Goal: Find specific page/section: Find specific page/section

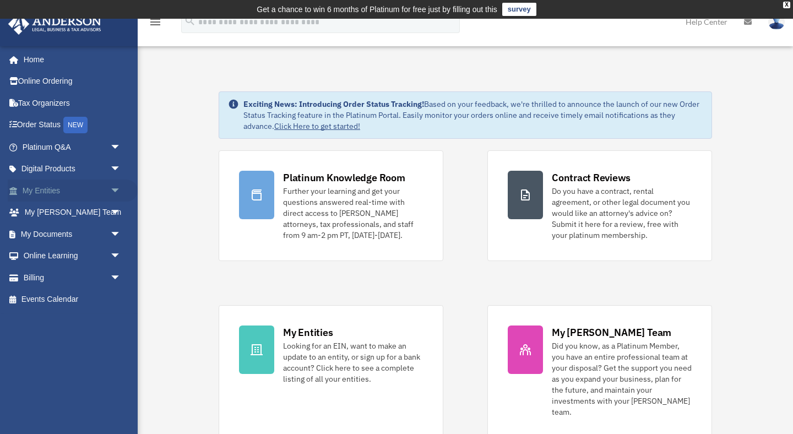
click at [111, 189] on span "arrow_drop_down" at bounding box center [121, 190] width 22 height 23
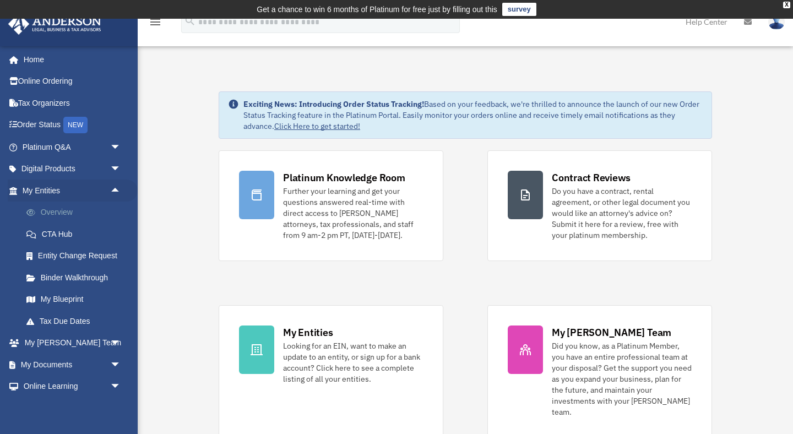
click at [65, 211] on link "Overview" at bounding box center [76, 212] width 122 height 22
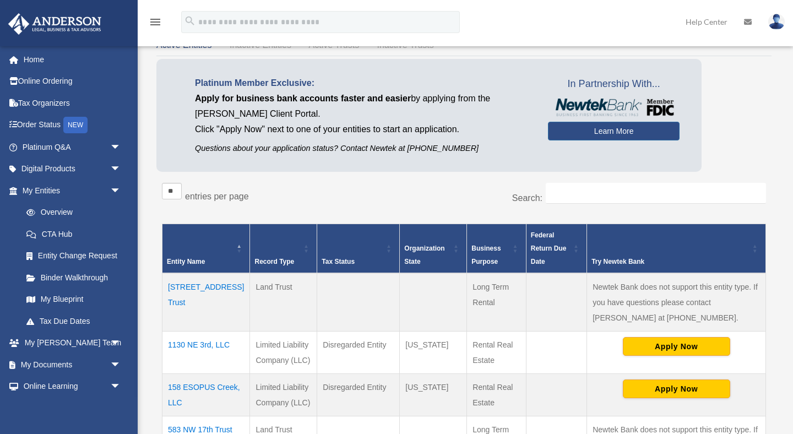
scroll to position [163, 0]
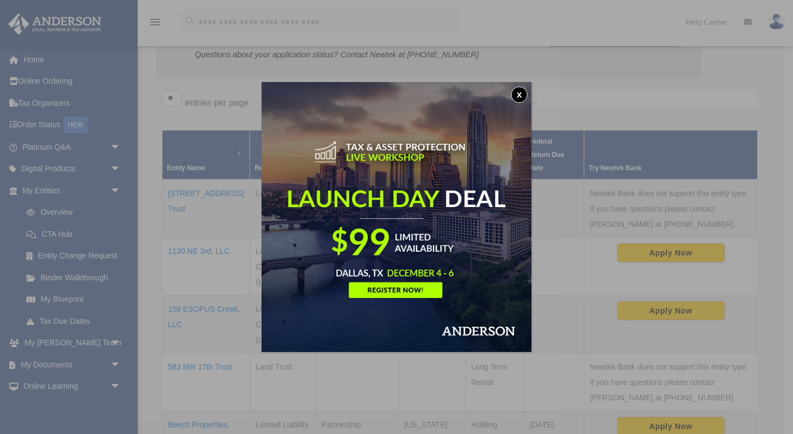
click at [520, 95] on button "x" at bounding box center [519, 94] width 17 height 17
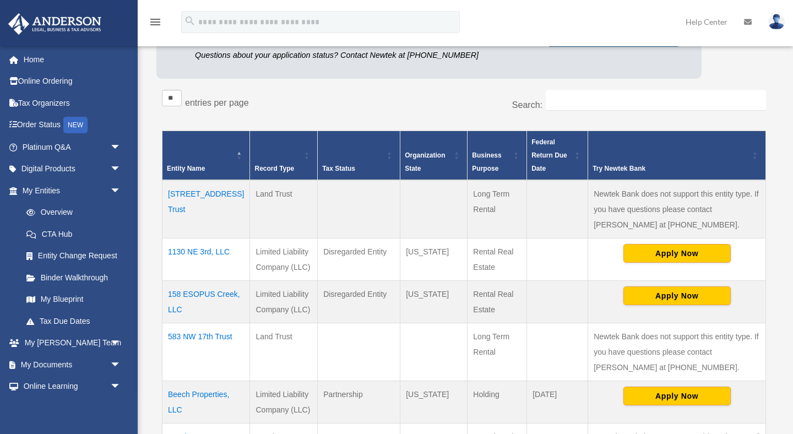
scroll to position [227, 0]
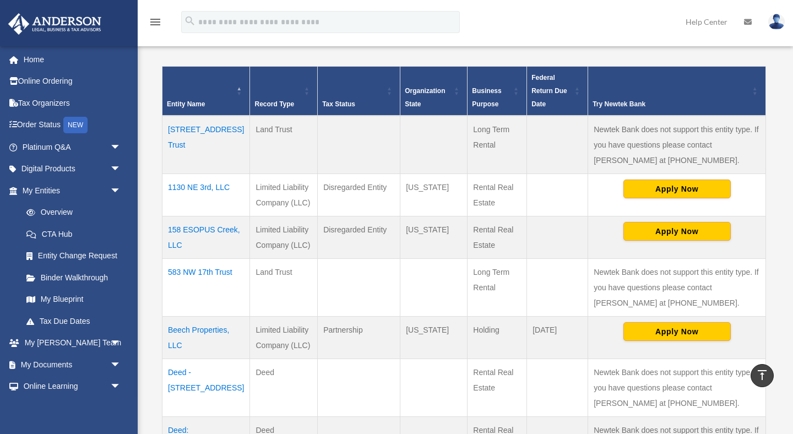
click at [188, 230] on td "158 ESOPUS Creek, LLC" at bounding box center [206, 237] width 88 height 42
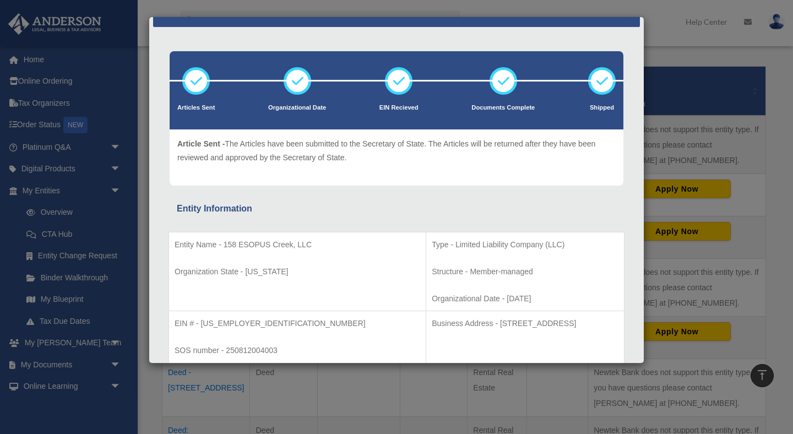
scroll to position [0, 0]
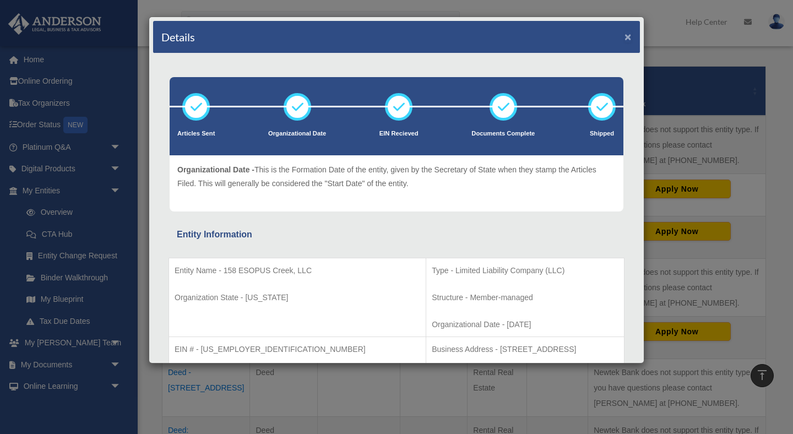
click at [627, 37] on button "×" at bounding box center [627, 37] width 7 height 12
